Goal: Transaction & Acquisition: Obtain resource

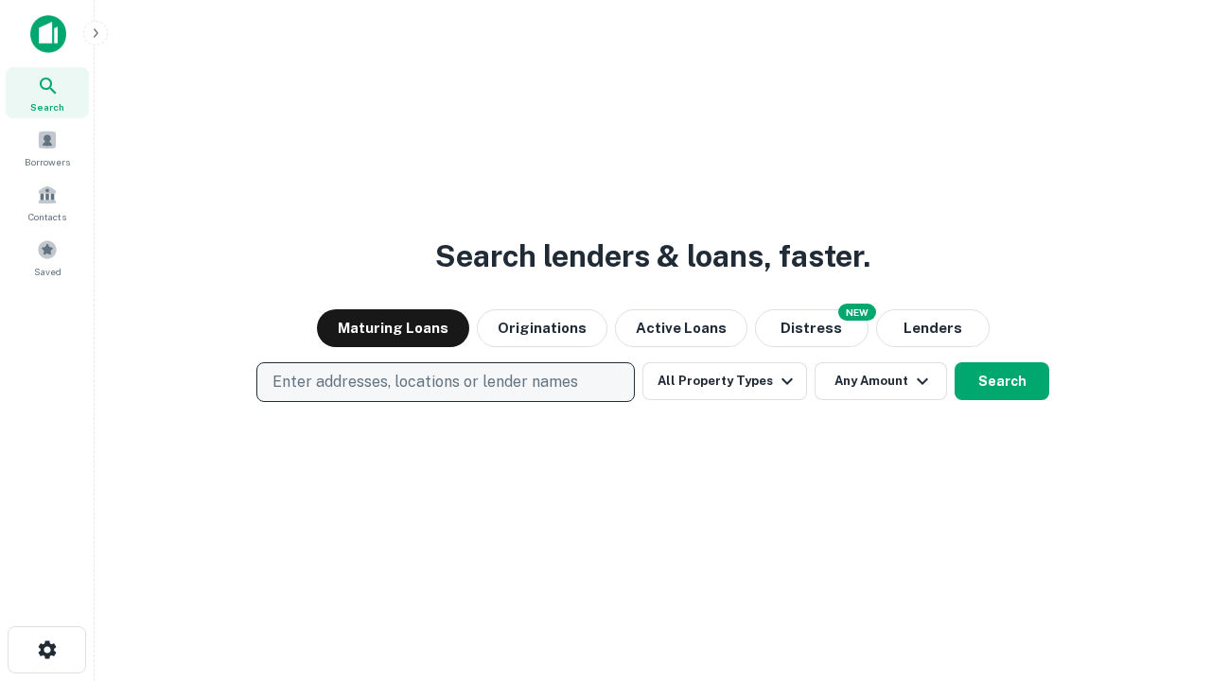
click at [445, 382] on p "Enter addresses, locations or lender names" at bounding box center [426, 382] width 306 height 23
type input "**********"
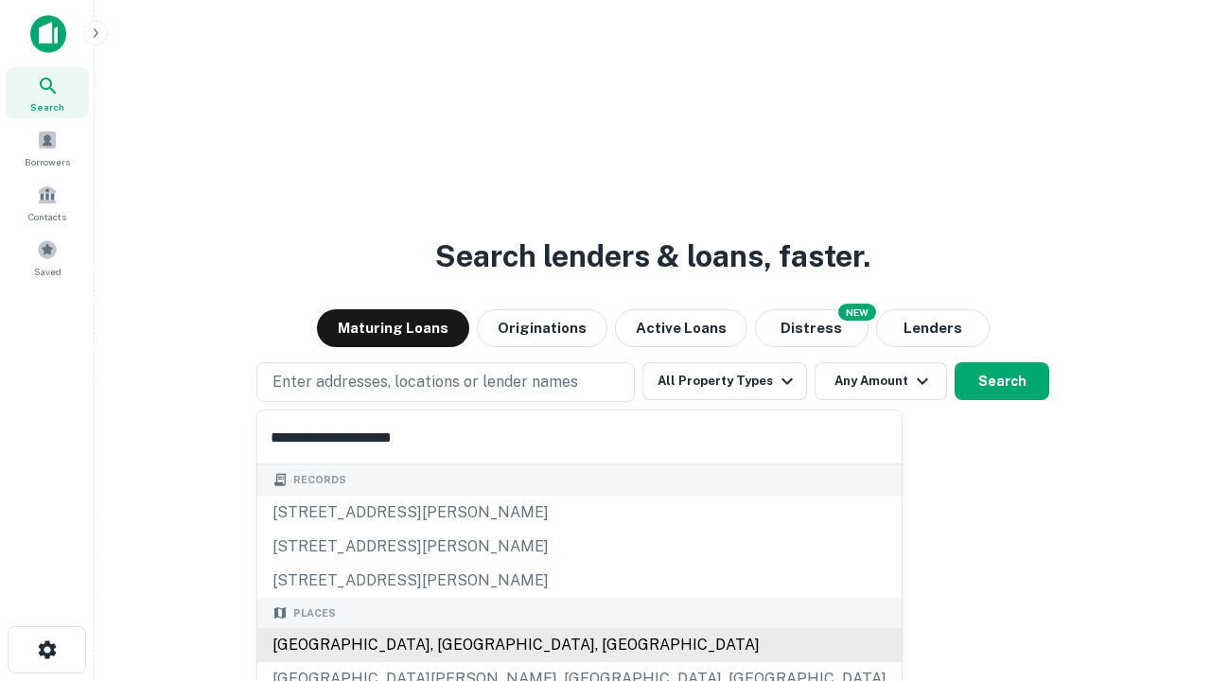
click at [452, 645] on div "[GEOGRAPHIC_DATA], [GEOGRAPHIC_DATA], [GEOGRAPHIC_DATA]" at bounding box center [579, 645] width 645 height 34
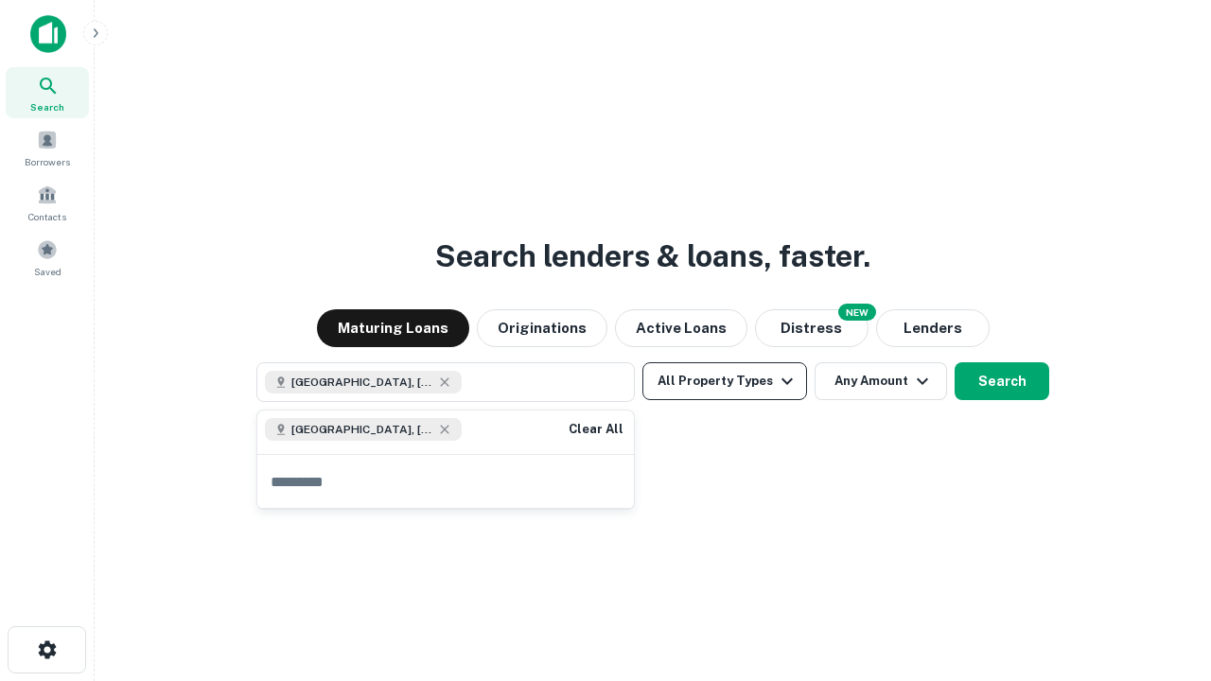
click at [725, 381] on button "All Property Types" at bounding box center [725, 381] width 165 height 38
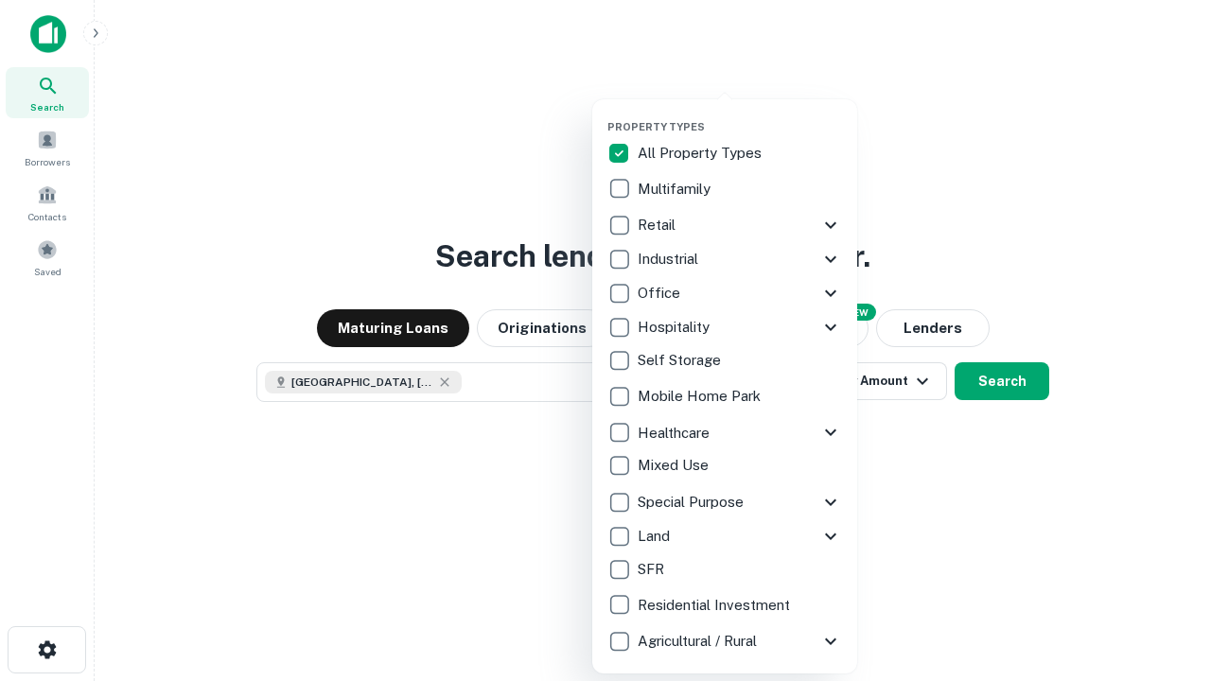
click at [740, 115] on button "button" at bounding box center [740, 115] width 265 height 1
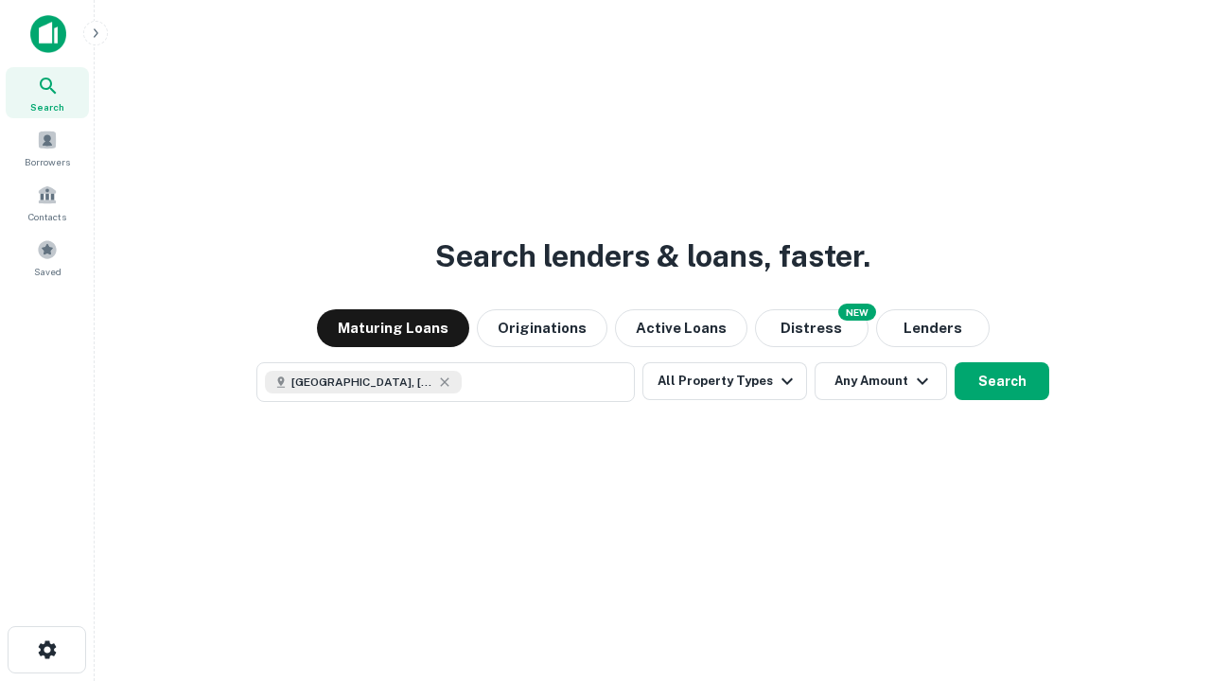
scroll to position [30, 0]
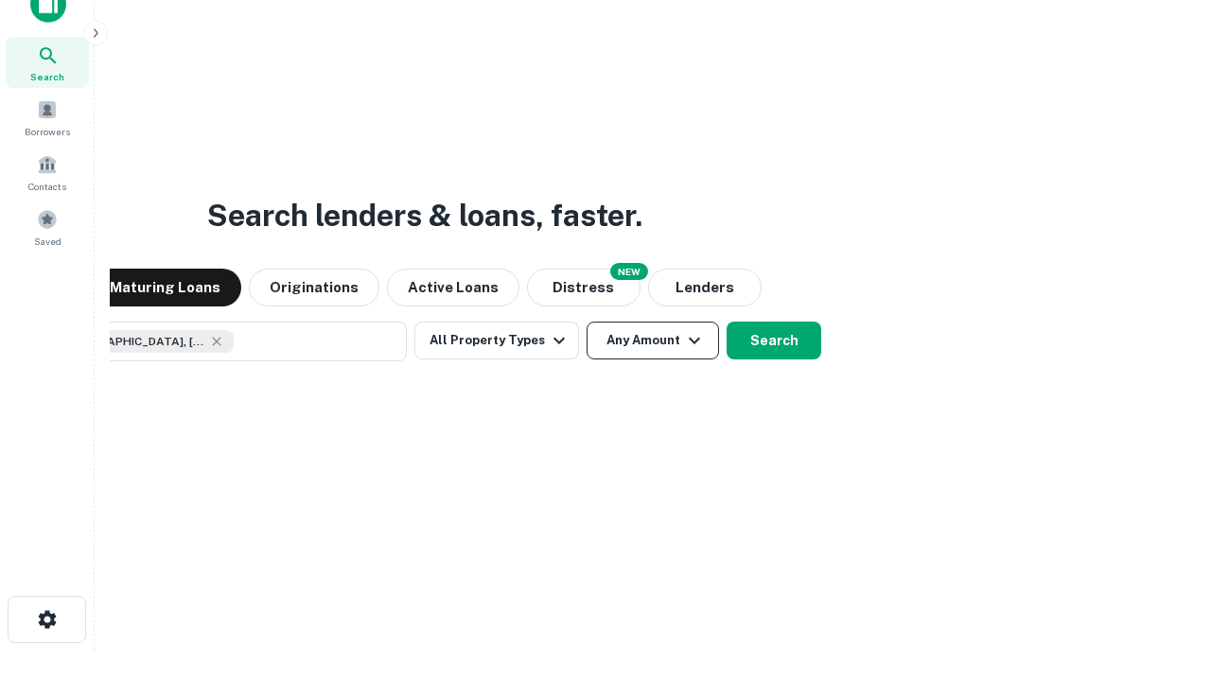
click at [587, 322] on button "Any Amount" at bounding box center [653, 341] width 133 height 38
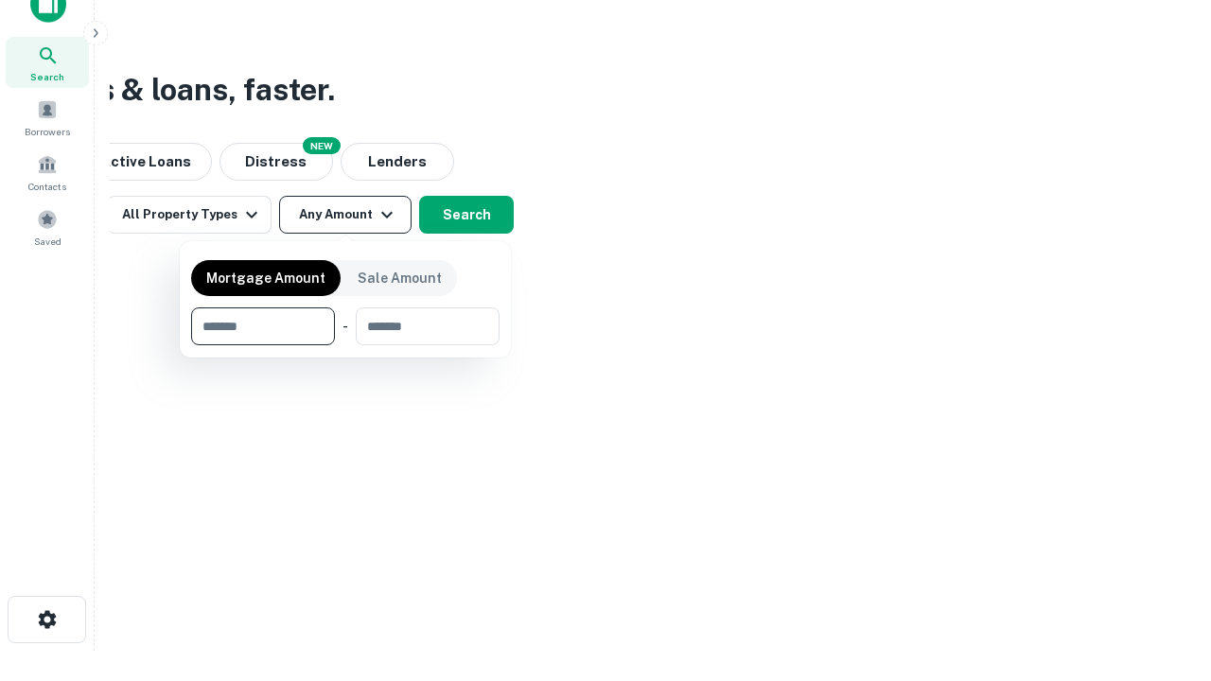
type input "*******"
click at [345, 345] on button "button" at bounding box center [345, 345] width 309 height 1
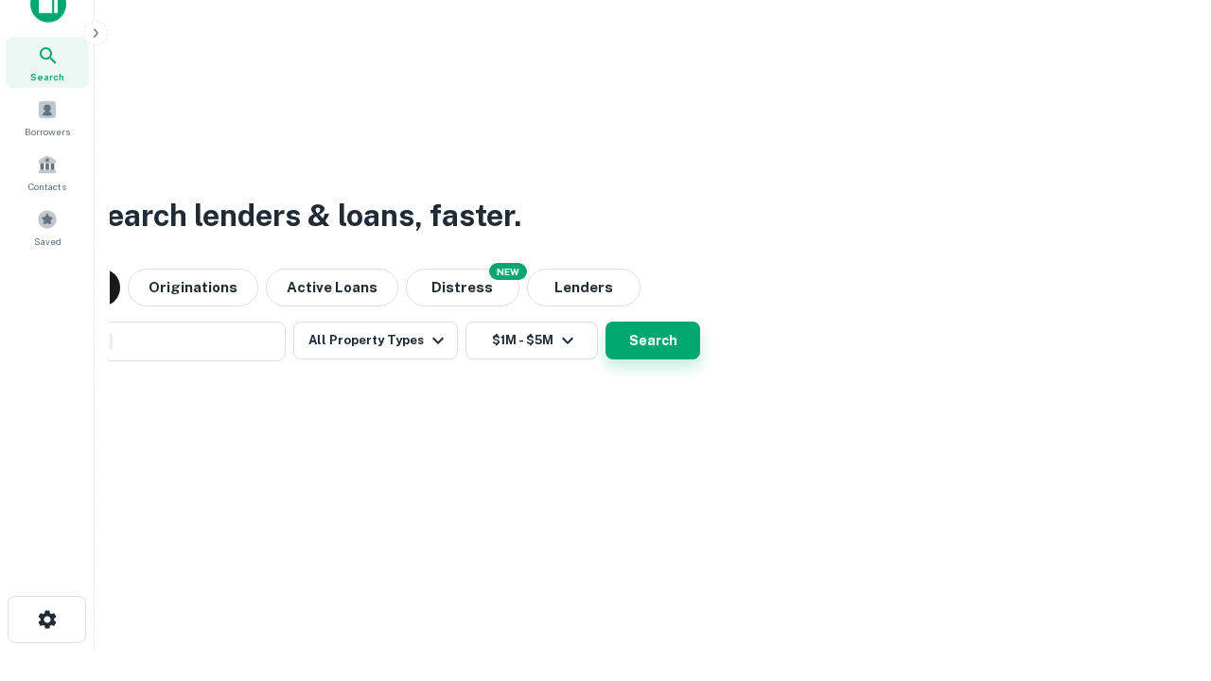
click at [606, 322] on button "Search" at bounding box center [653, 341] width 95 height 38
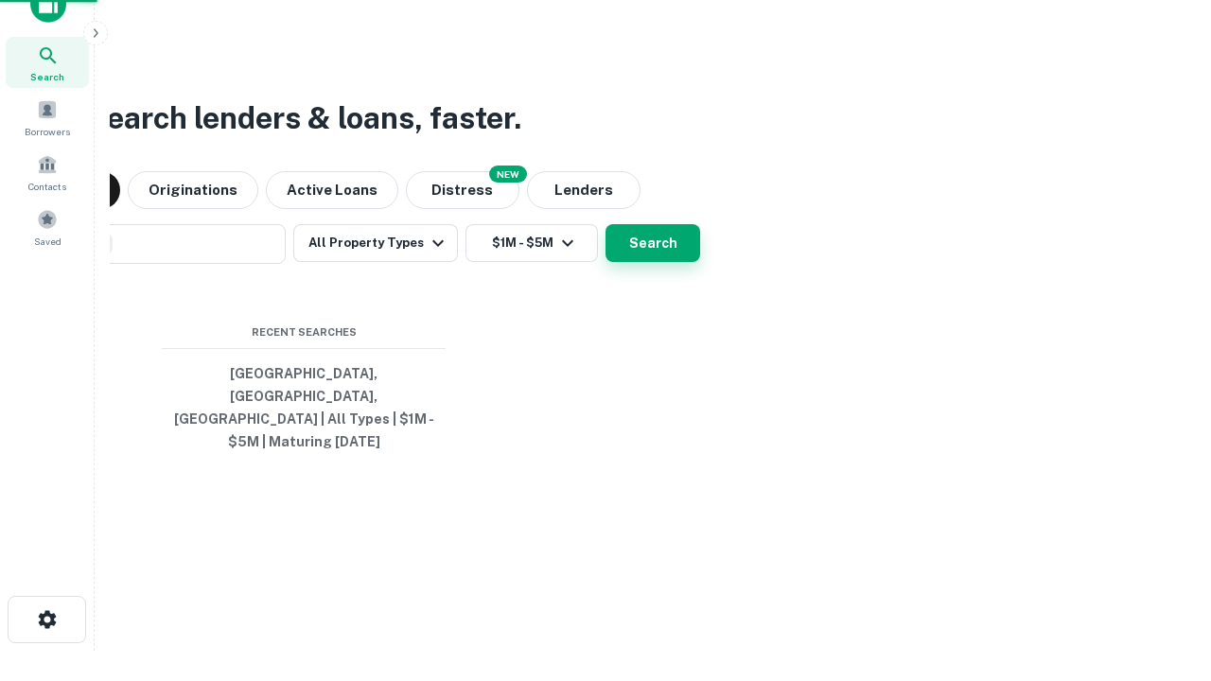
scroll to position [62, 536]
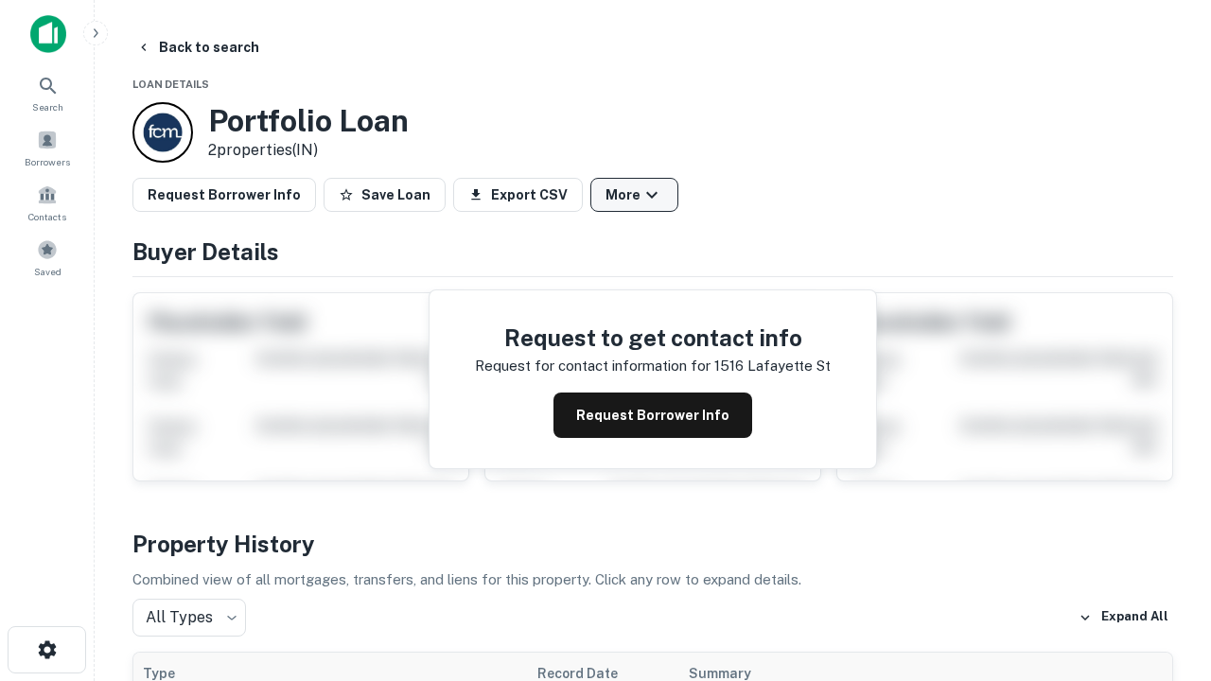
click at [634, 195] on button "More" at bounding box center [635, 195] width 88 height 34
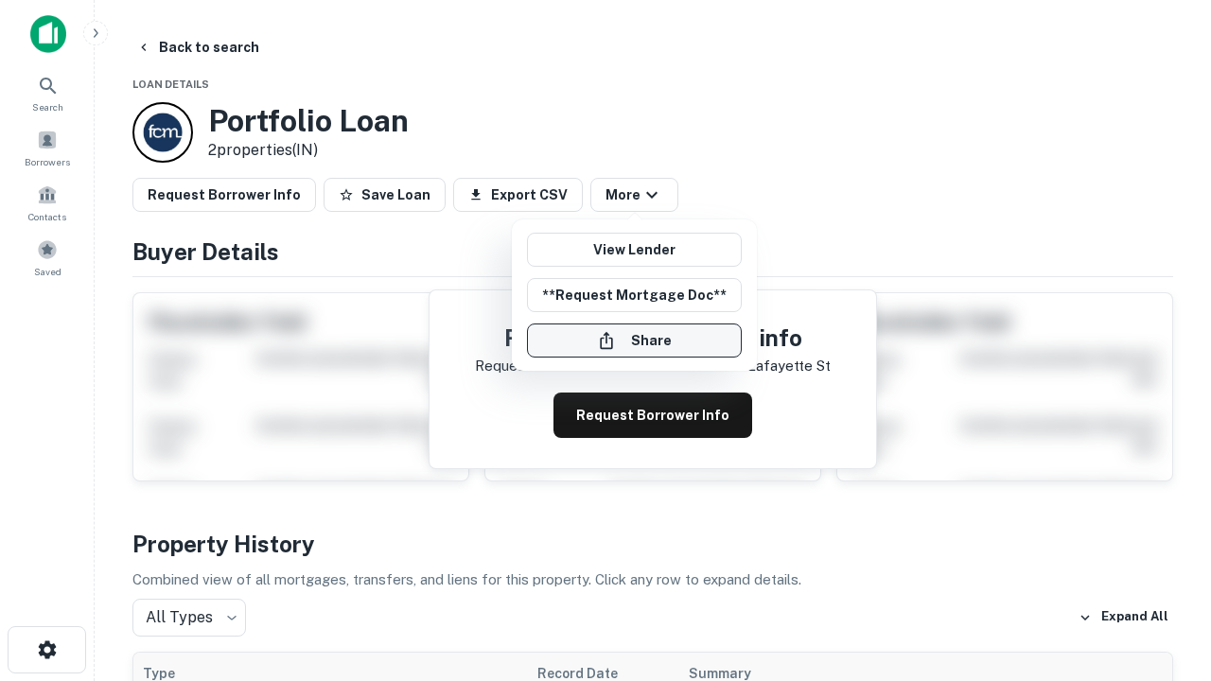
click at [634, 341] on button "Share" at bounding box center [634, 341] width 215 height 34
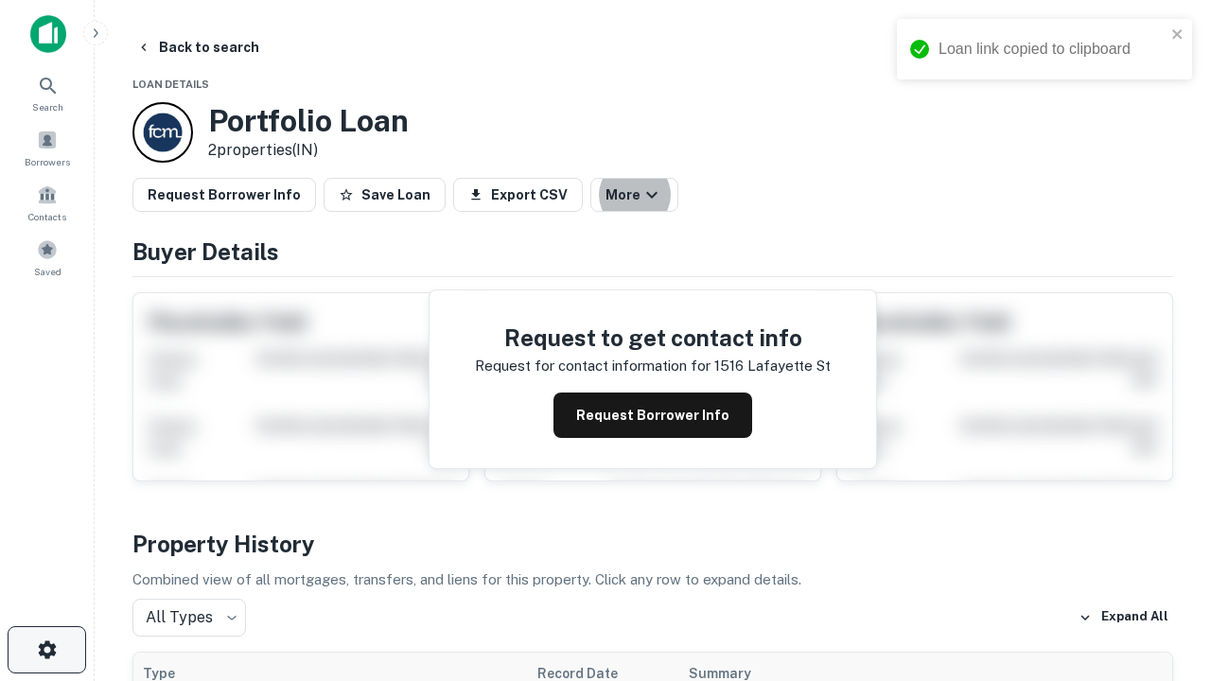
click at [46, 650] on icon "button" at bounding box center [47, 650] width 23 height 23
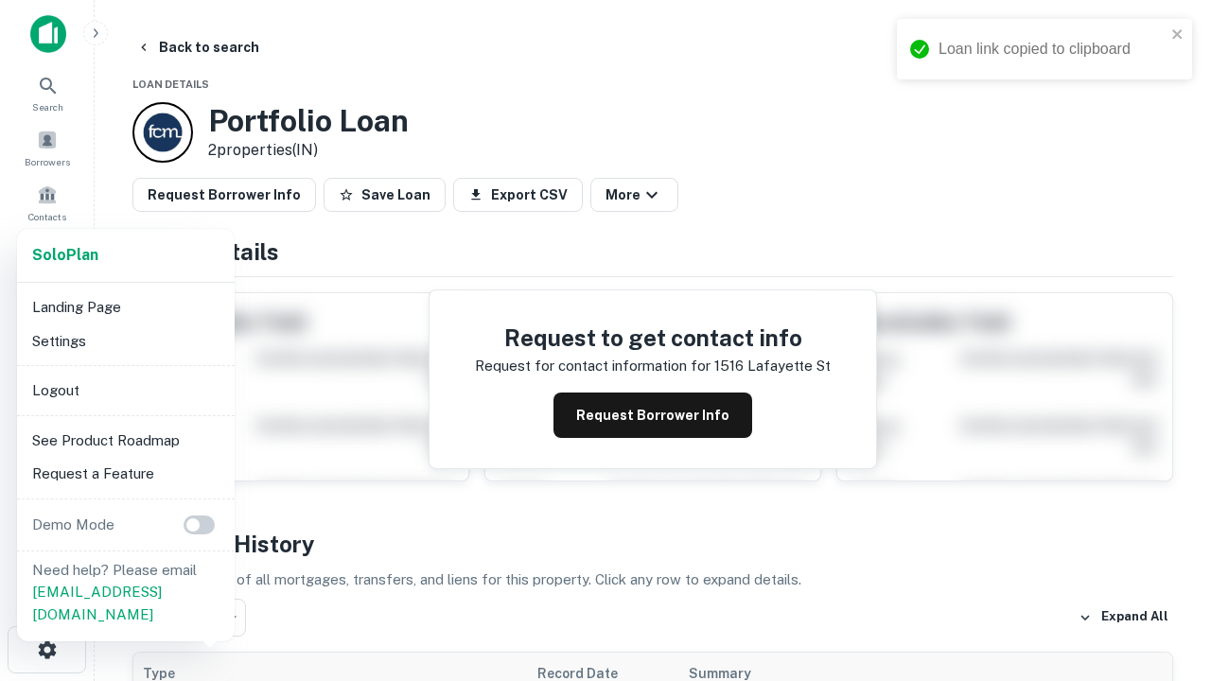
click at [125, 390] on li "Logout" at bounding box center [126, 391] width 203 height 34
